Goal: Task Accomplishment & Management: Use online tool/utility

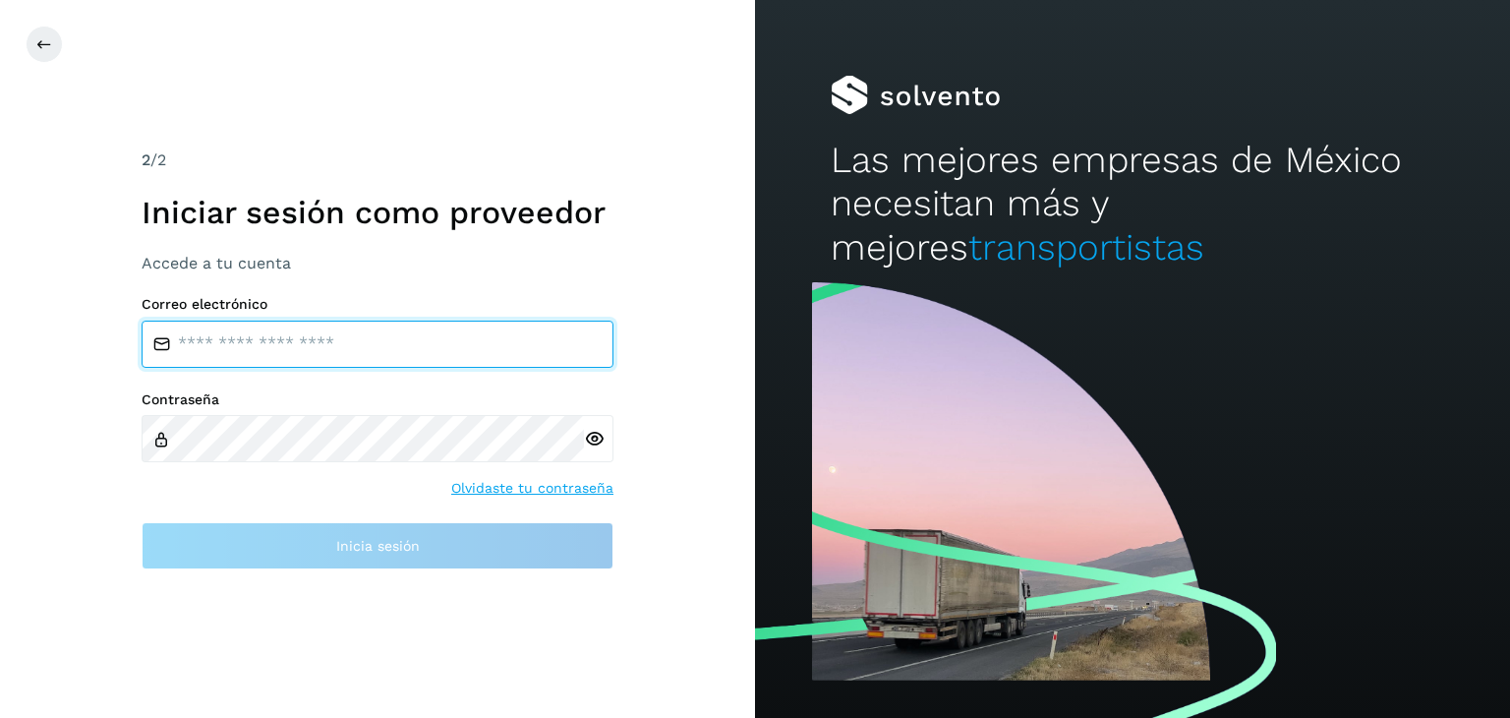
click at [249, 351] on input "email" at bounding box center [378, 343] width 472 height 47
type input "**********"
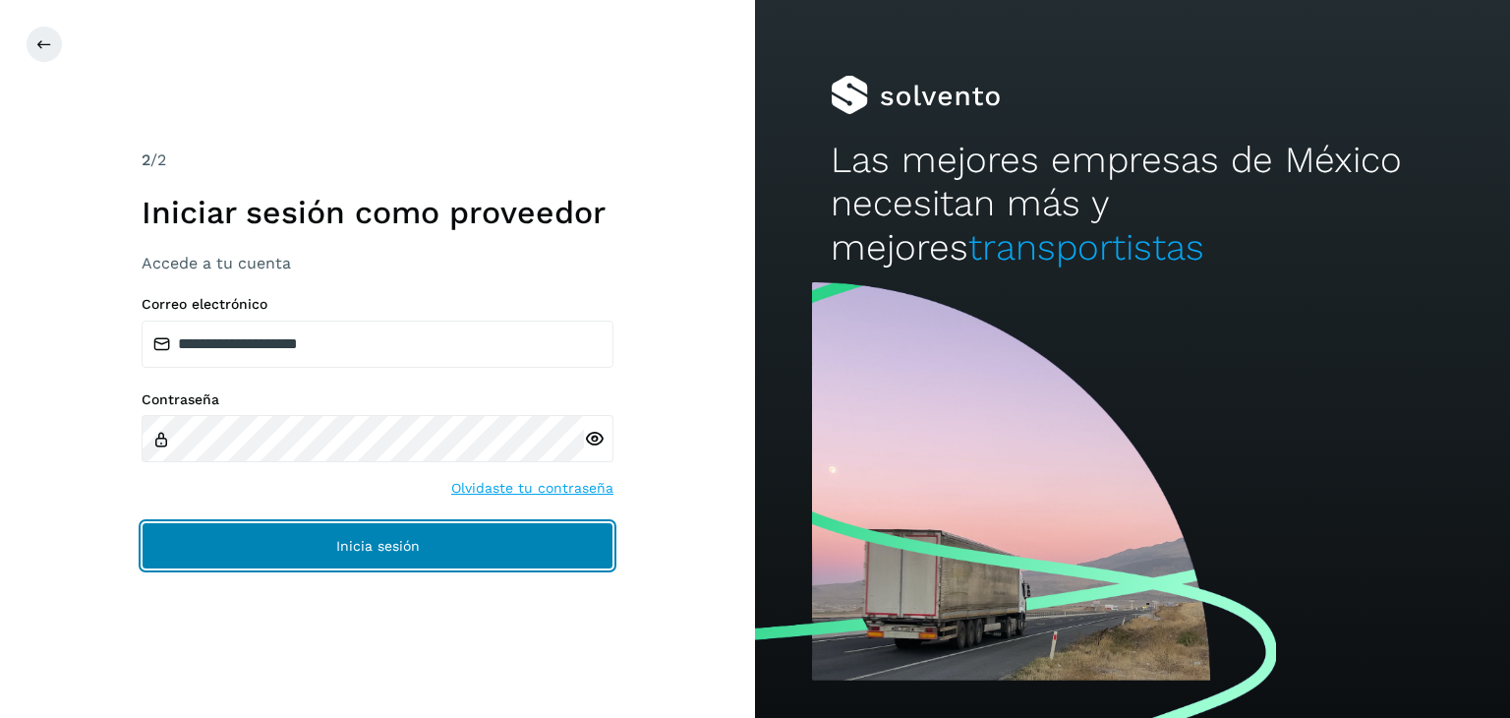
click at [383, 533] on button "Inicia sesión" at bounding box center [378, 545] width 472 height 47
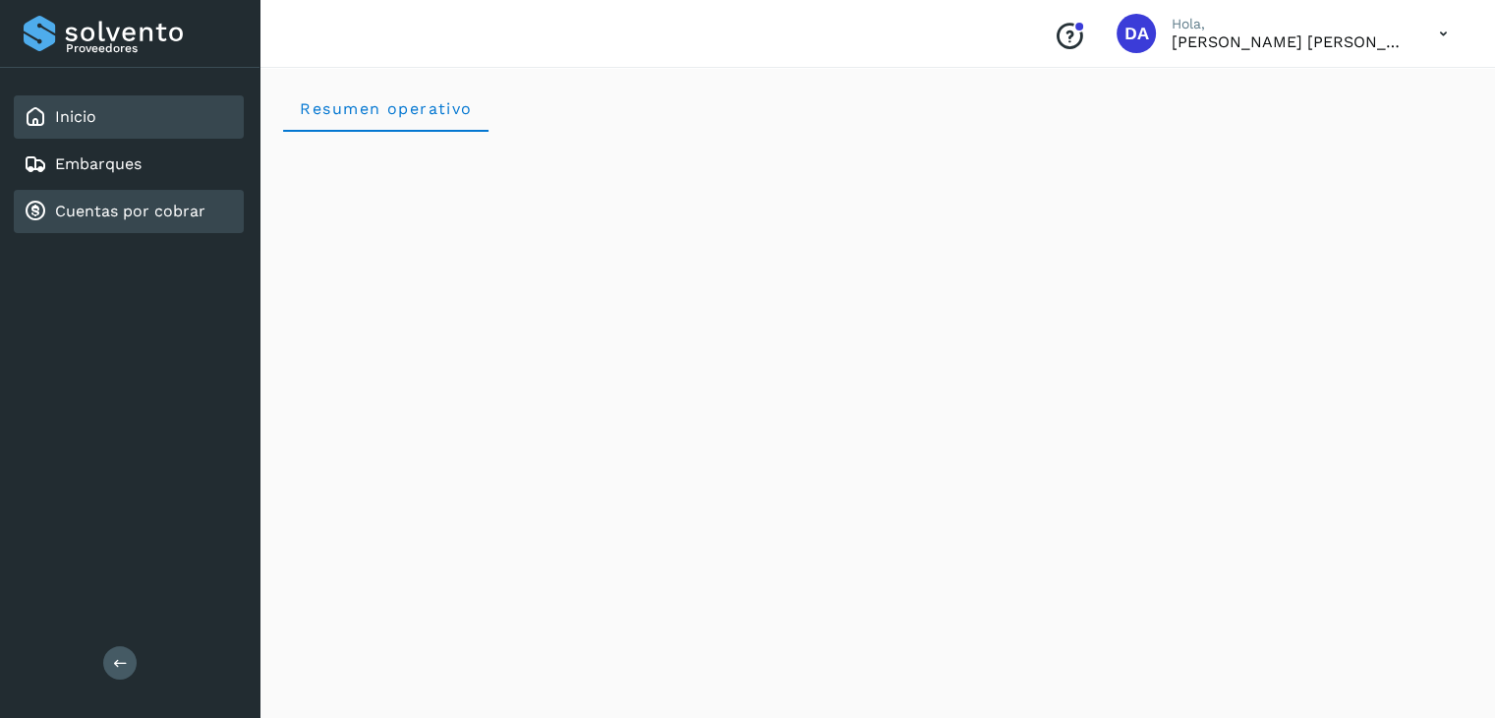
click at [121, 214] on link "Cuentas por cobrar" at bounding box center [130, 211] width 150 height 19
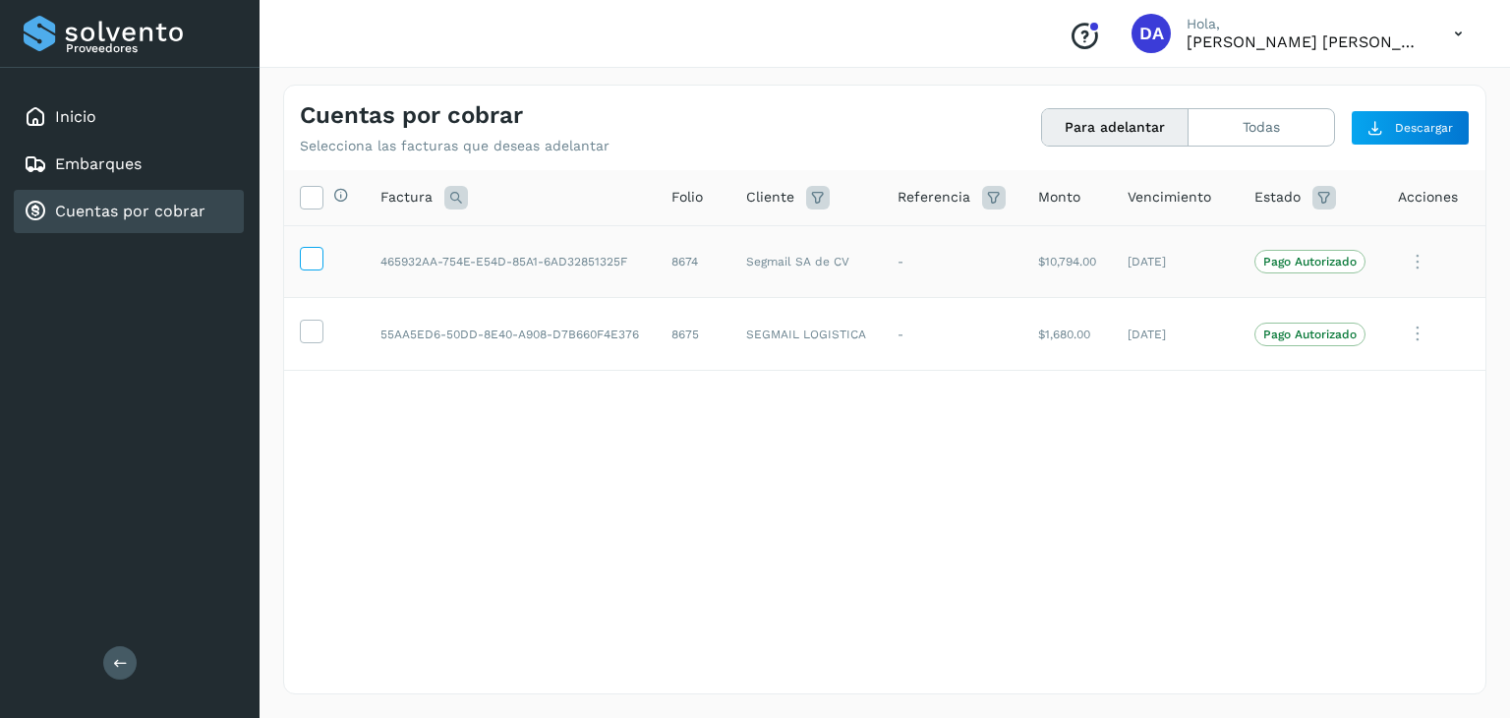
click at [310, 257] on icon at bounding box center [311, 257] width 21 height 21
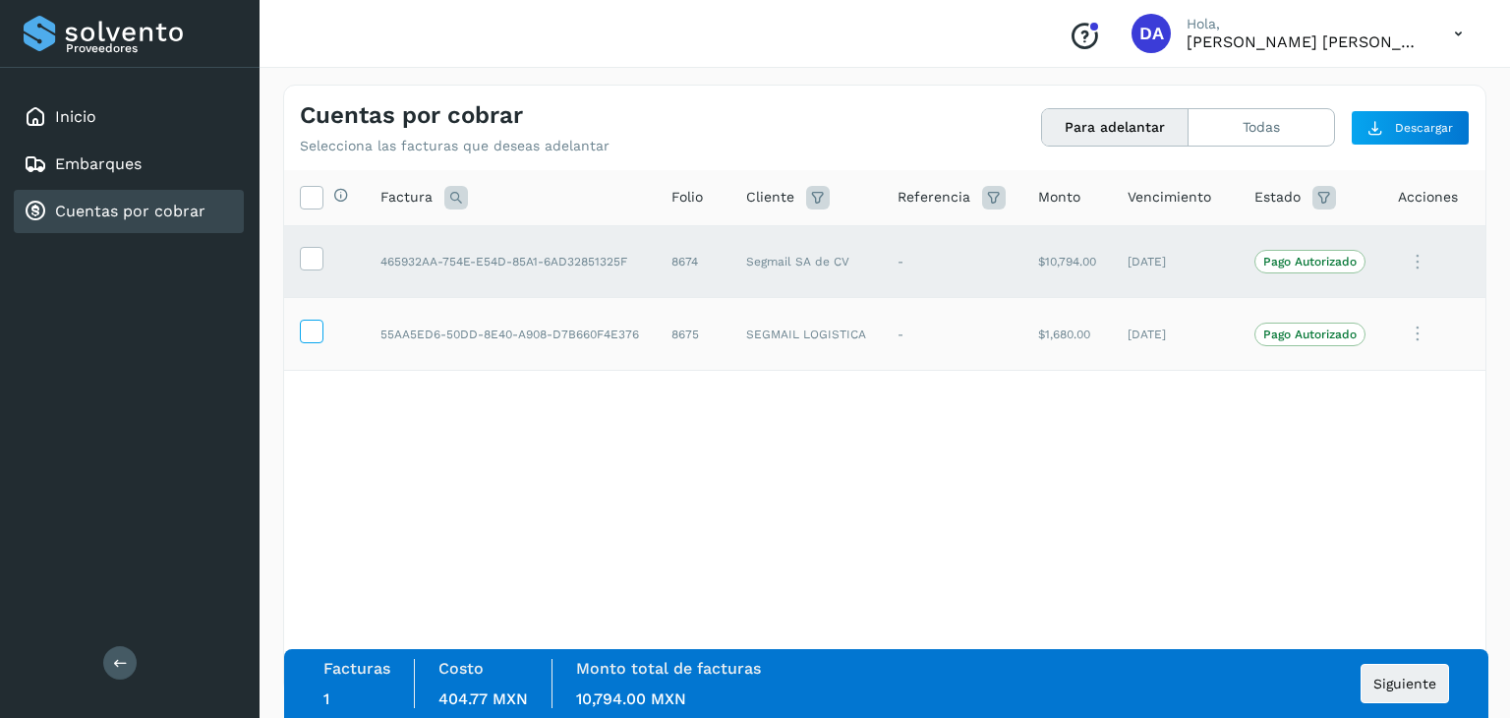
click at [307, 327] on icon at bounding box center [311, 329] width 21 height 21
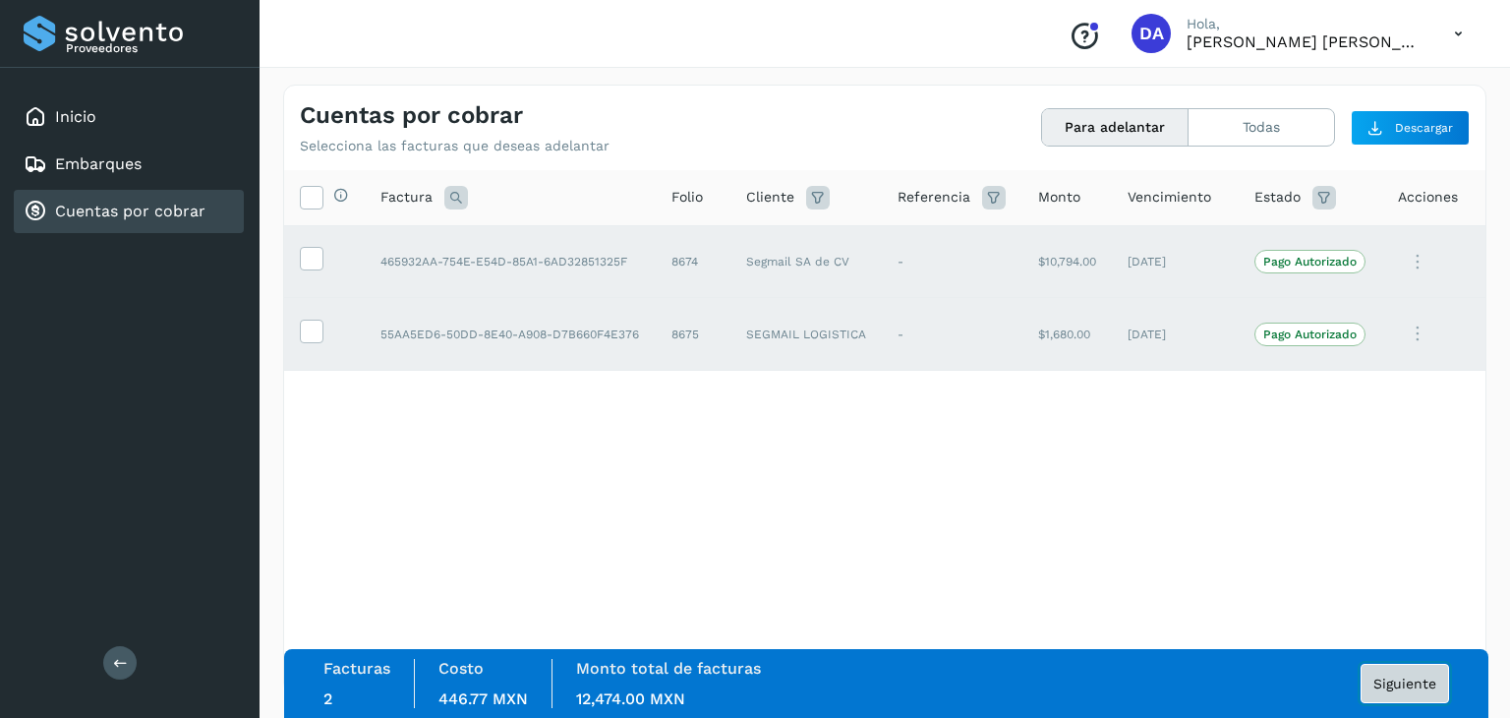
click at [1391, 676] on span "Siguiente" at bounding box center [1404, 683] width 63 height 14
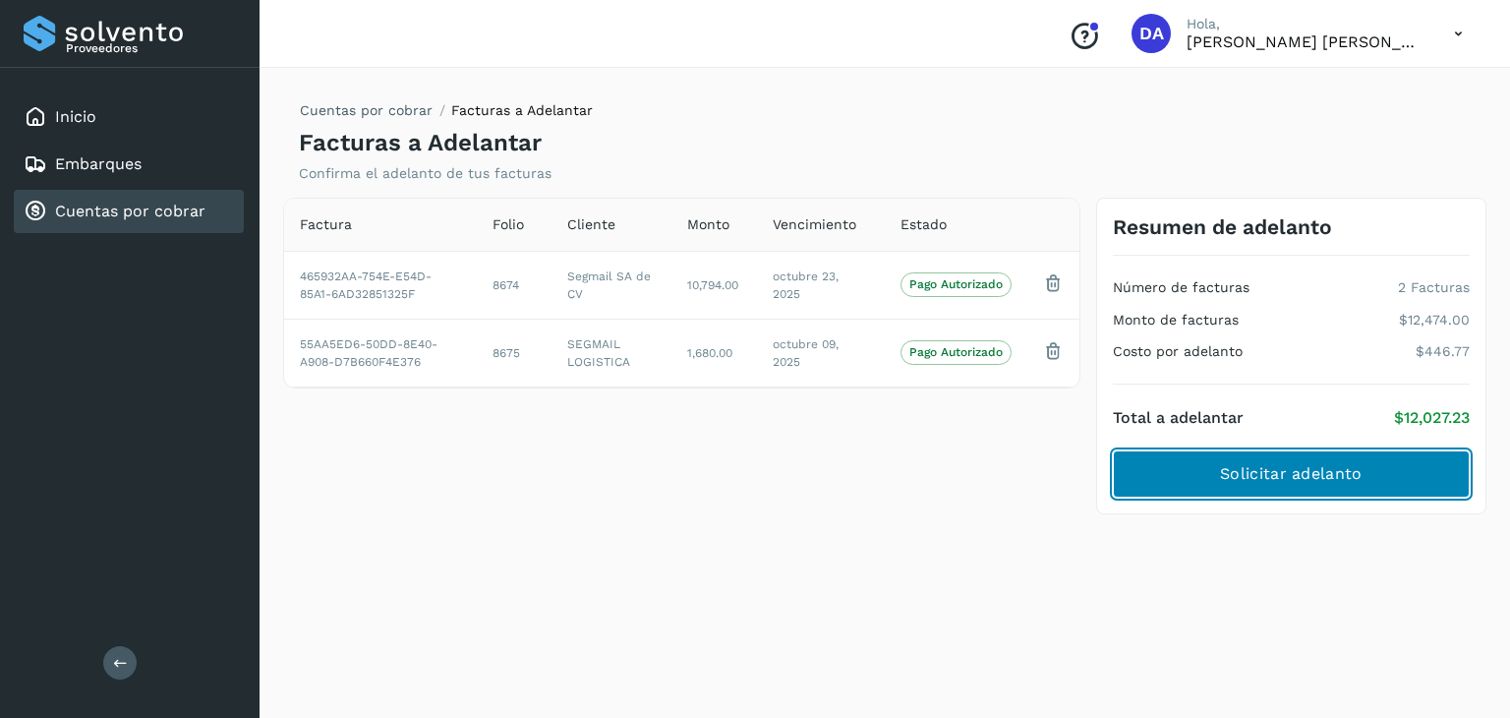
click at [1329, 473] on span "Solicitar adelanto" at bounding box center [1291, 474] width 142 height 22
